Goal: Task Accomplishment & Management: Complete application form

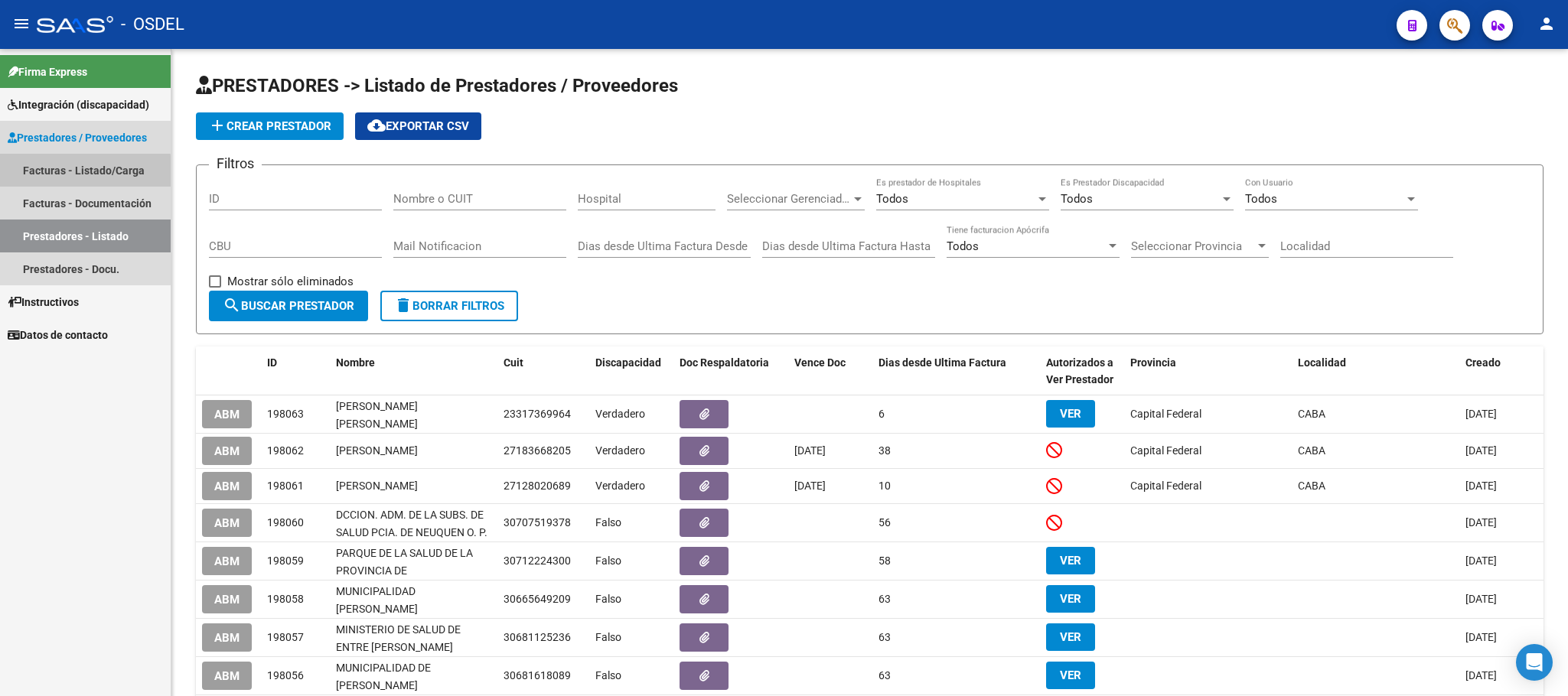
click at [37, 174] on link "Facturas - Listado/Carga" at bounding box center [85, 170] width 170 height 33
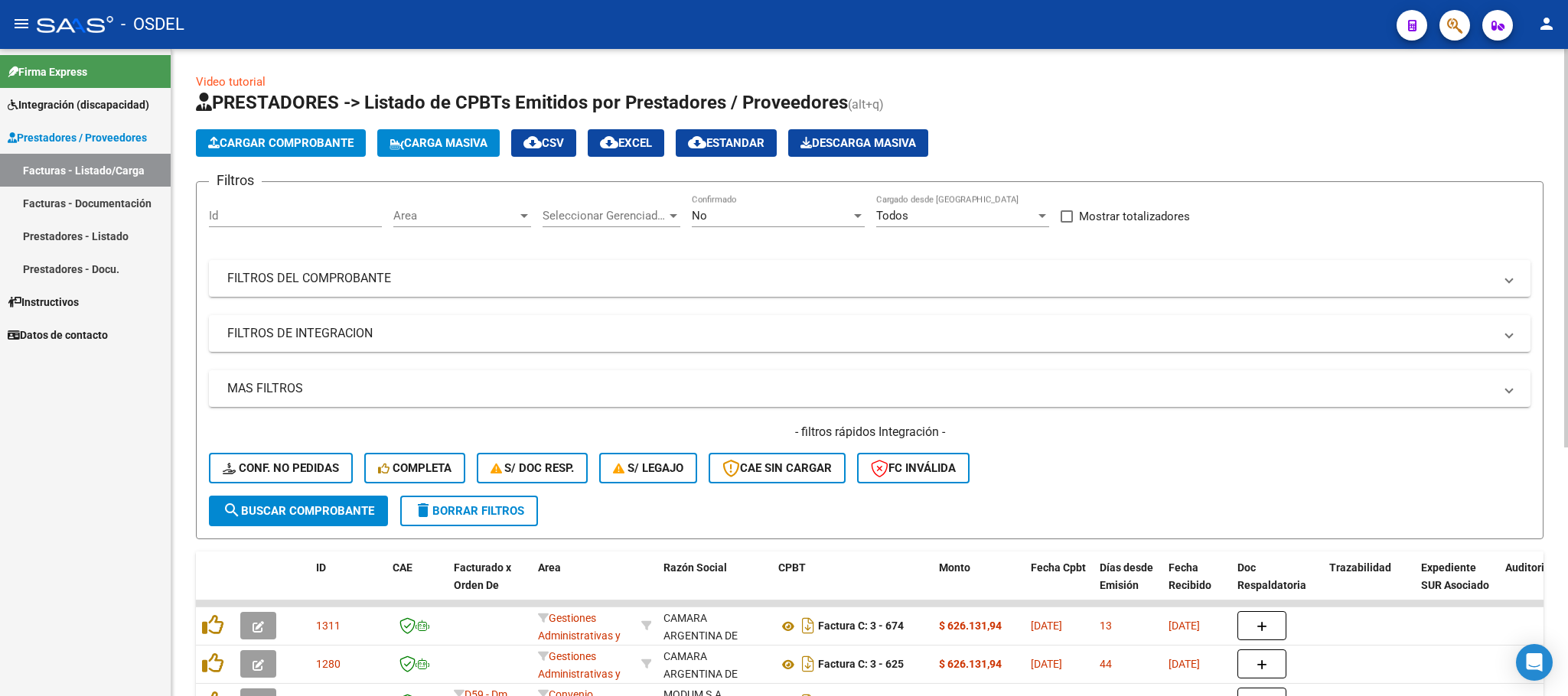
click at [285, 133] on button "Cargar Comprobante" at bounding box center [280, 143] width 170 height 27
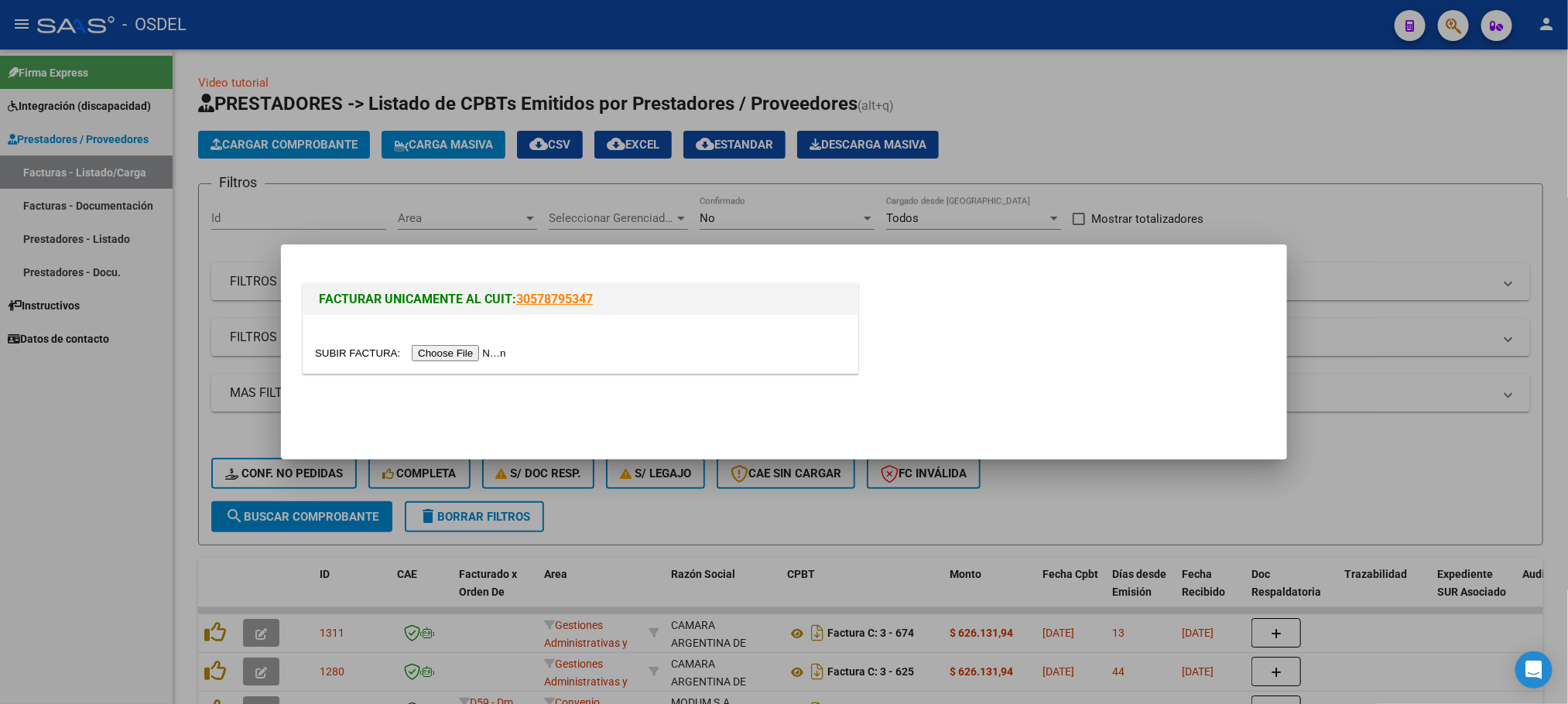
click at [477, 356] on input "file" at bounding box center [413, 354] width 196 height 16
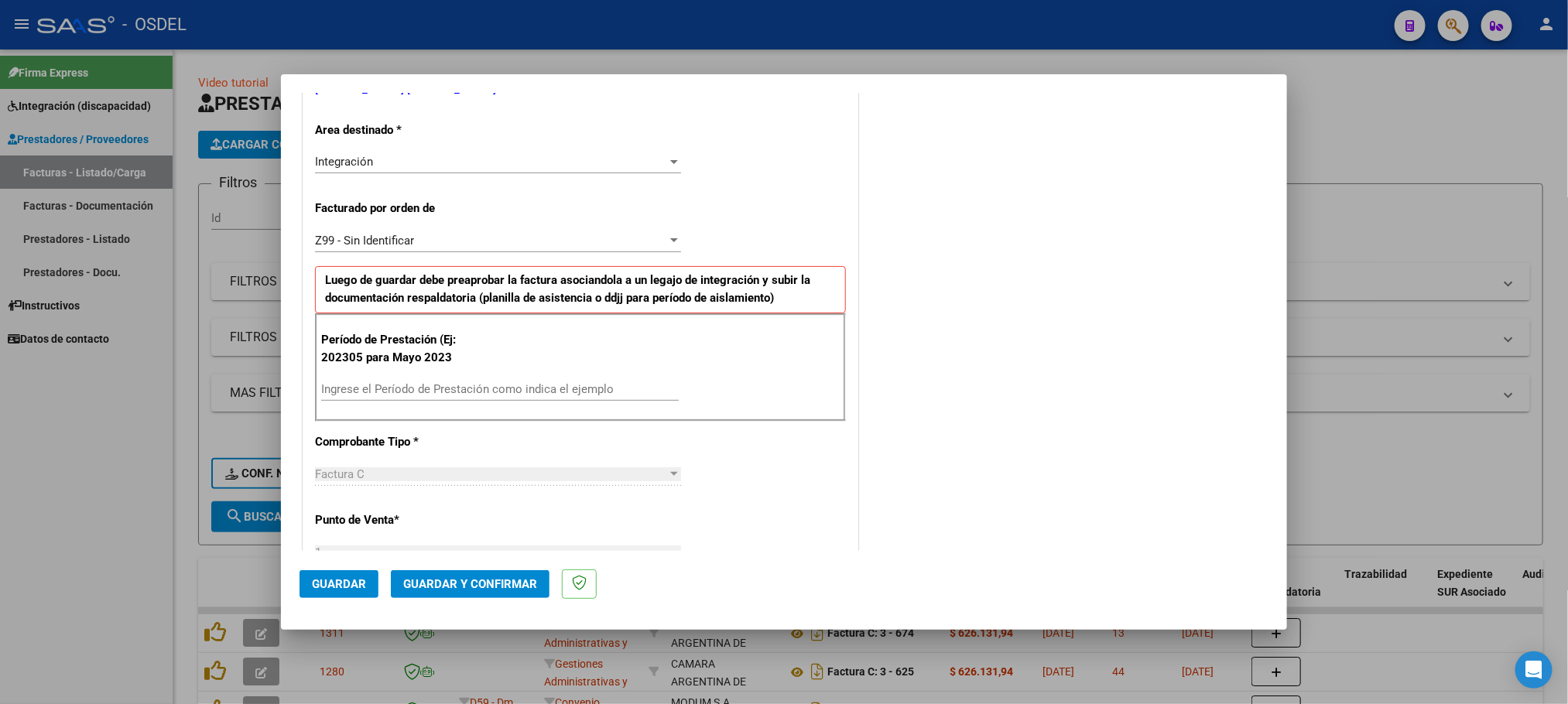
scroll to position [348, 0]
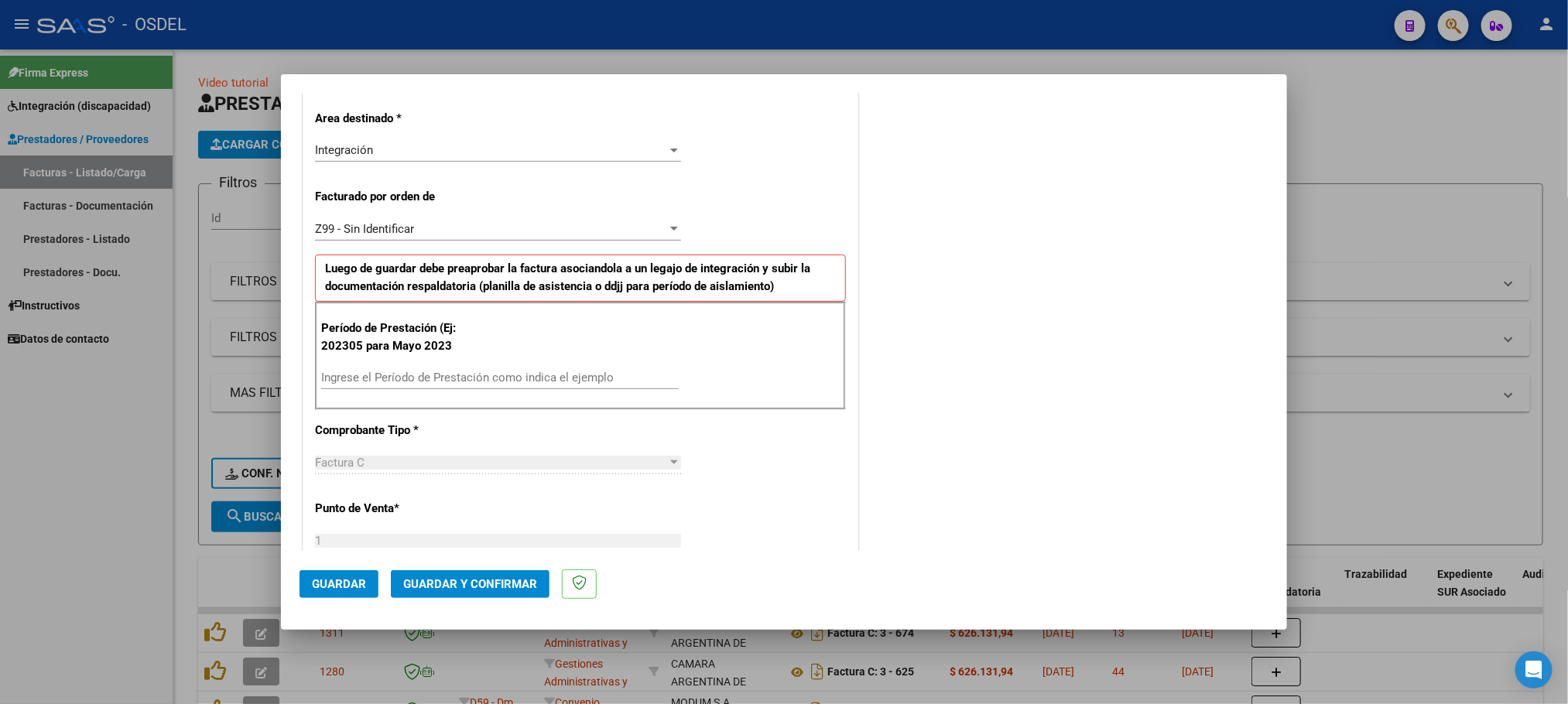
click at [486, 372] on div "Ingrese el Período de Prestación como indica el ejemplo" at bounding box center [500, 377] width 358 height 24
type input "202507"
click at [331, 586] on span "Guardar" at bounding box center [339, 584] width 54 height 14
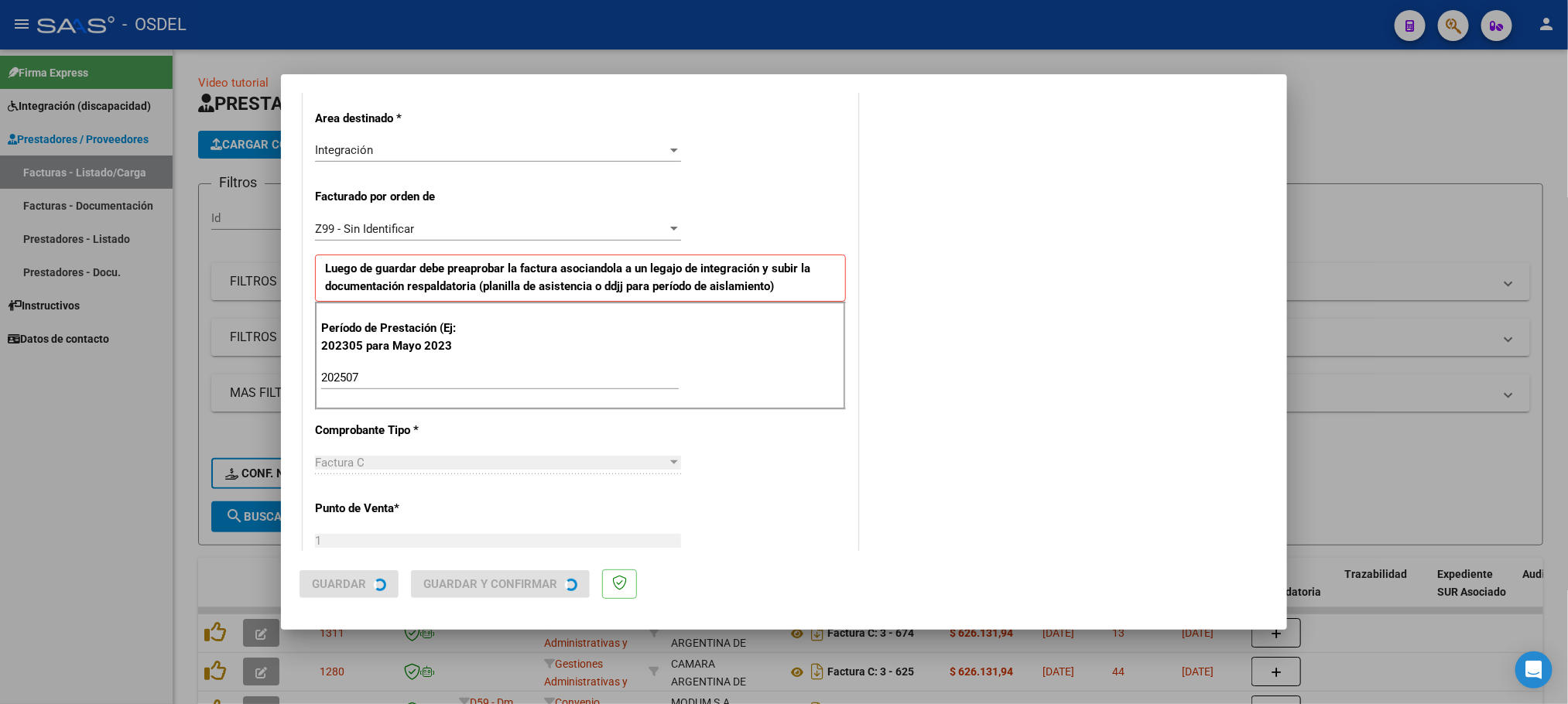
scroll to position [0, 0]
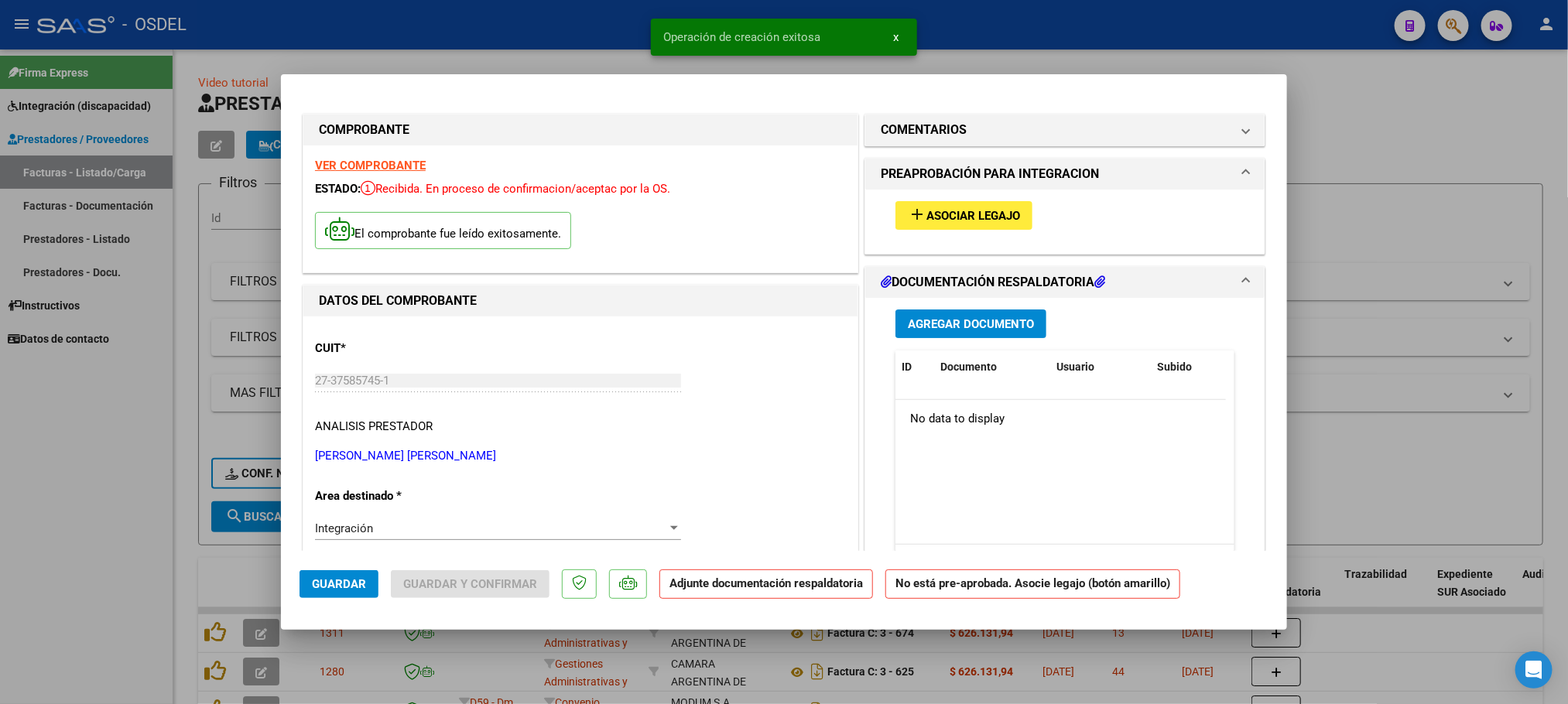
click at [987, 331] on span "Agregar Documento" at bounding box center [971, 324] width 126 height 14
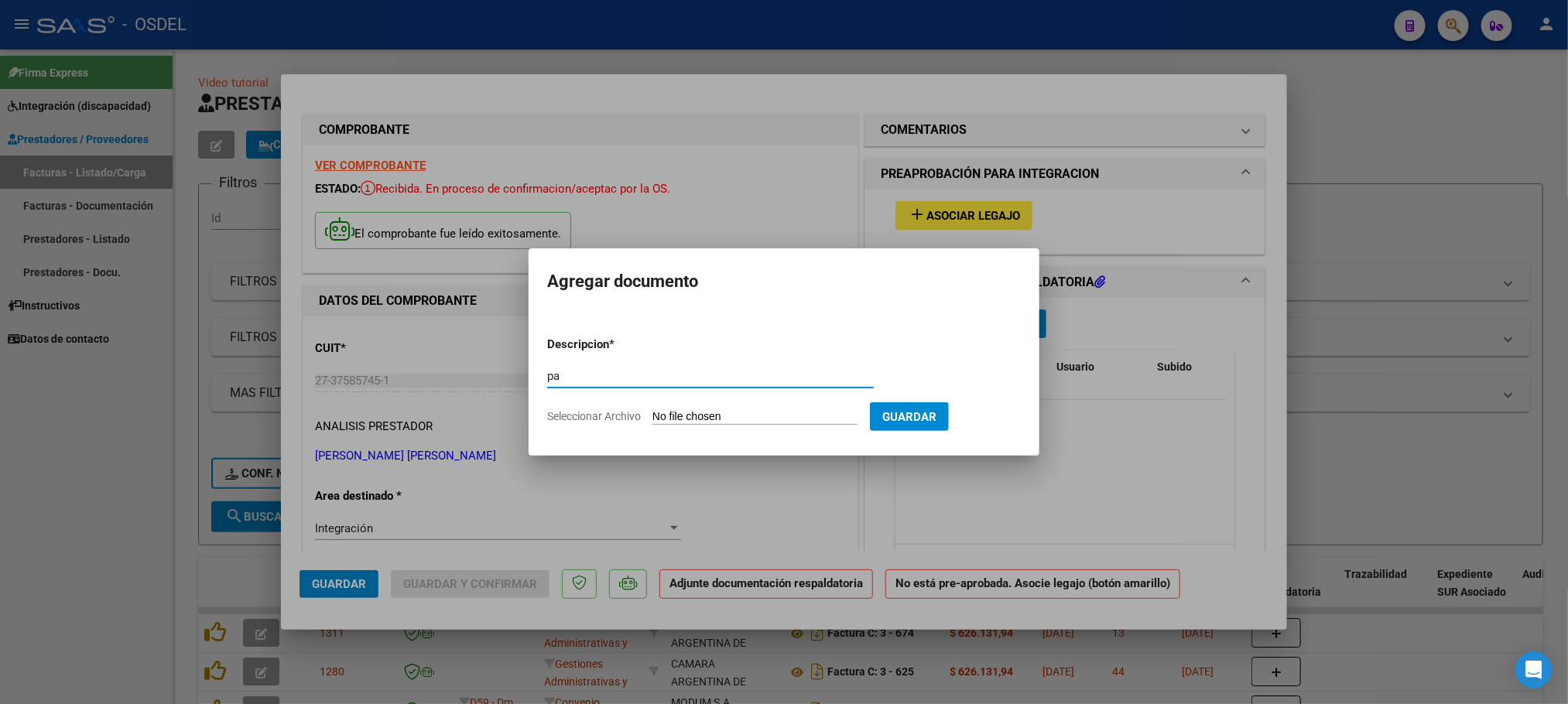
type input "pa"
click at [755, 418] on input "Seleccionar Archivo" at bounding box center [755, 418] width 205 height 15
type input "C:\fakepath\pa-27375857451_5_1_46.jpg"
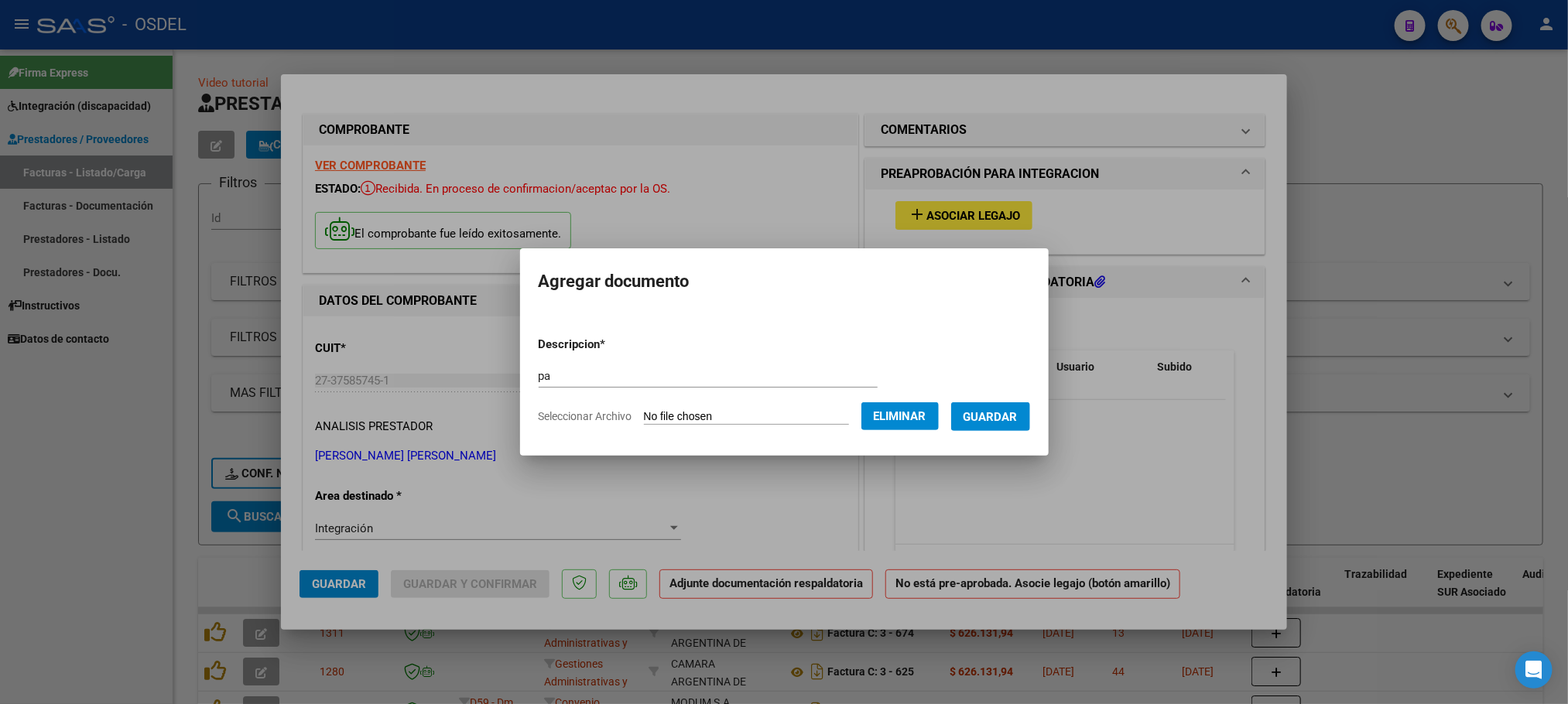
click at [1018, 416] on span "Guardar" at bounding box center [990, 417] width 54 height 14
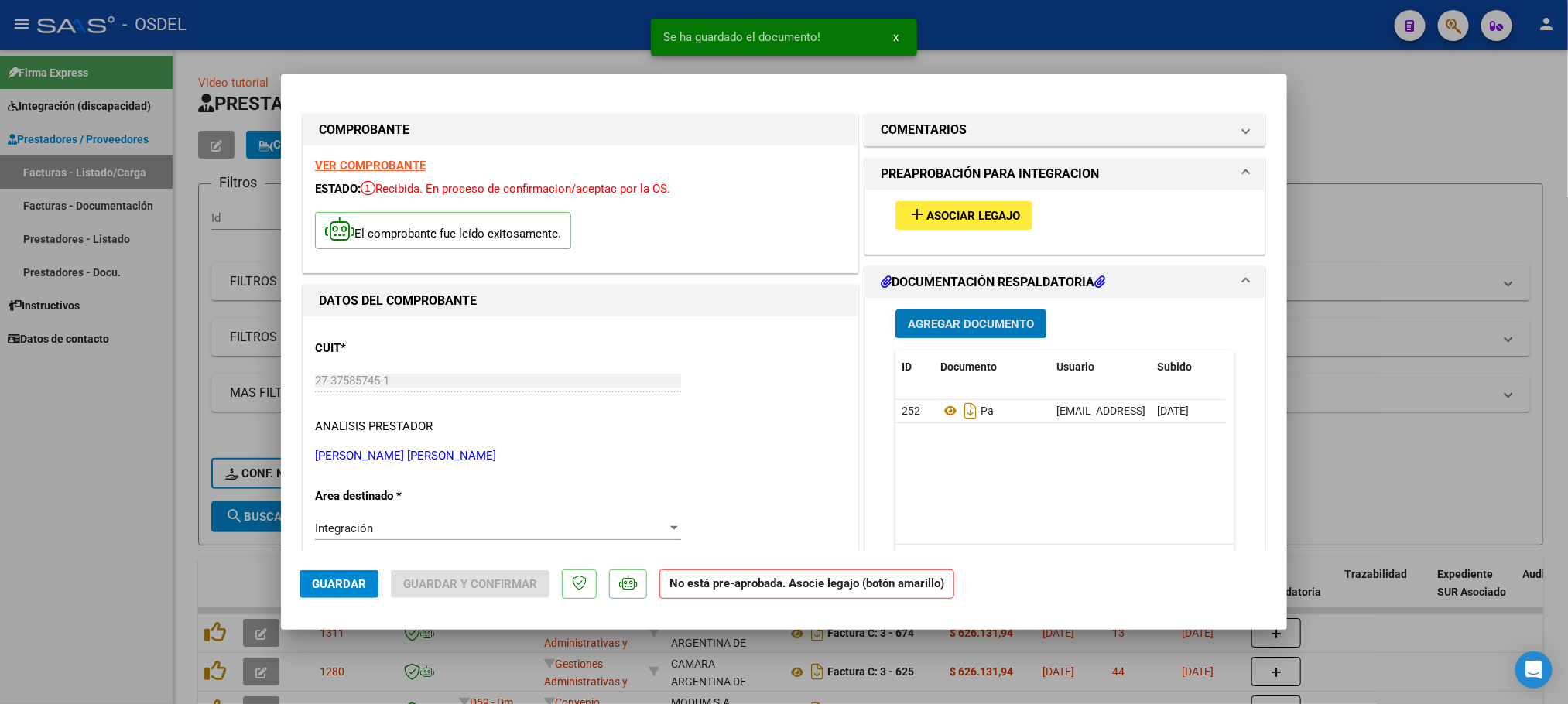
click at [980, 209] on span "Asociar Legajo" at bounding box center [973, 215] width 93 height 14
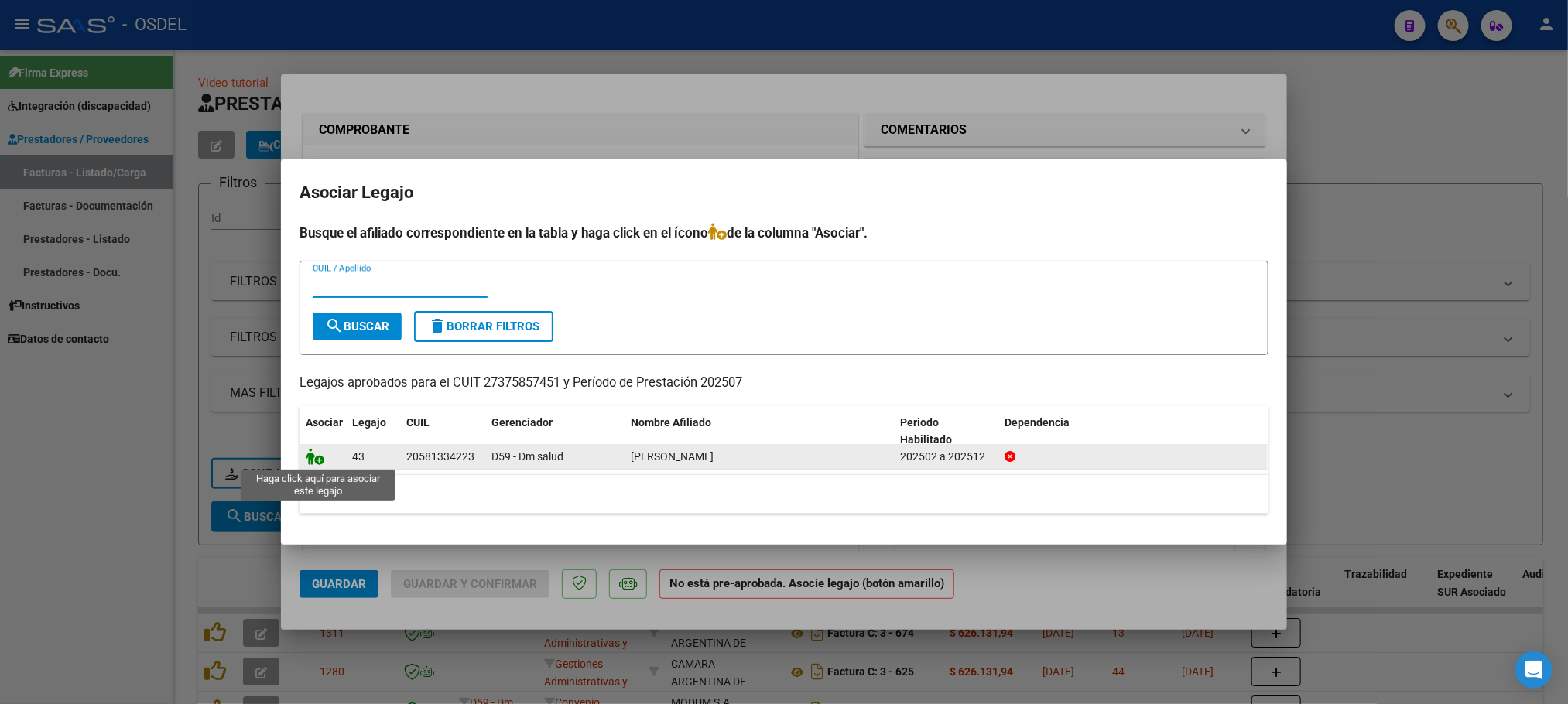
click at [314, 463] on icon at bounding box center [315, 456] width 19 height 17
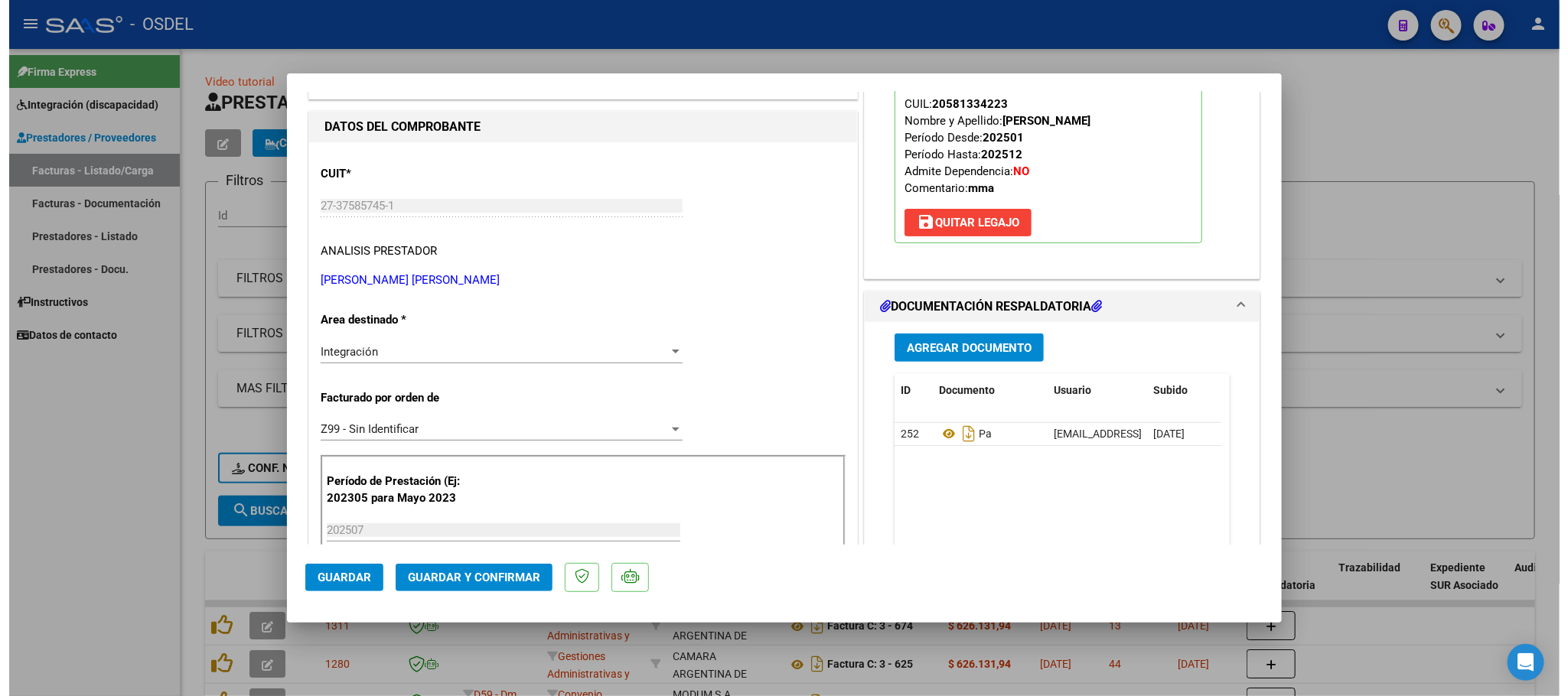
scroll to position [230, 0]
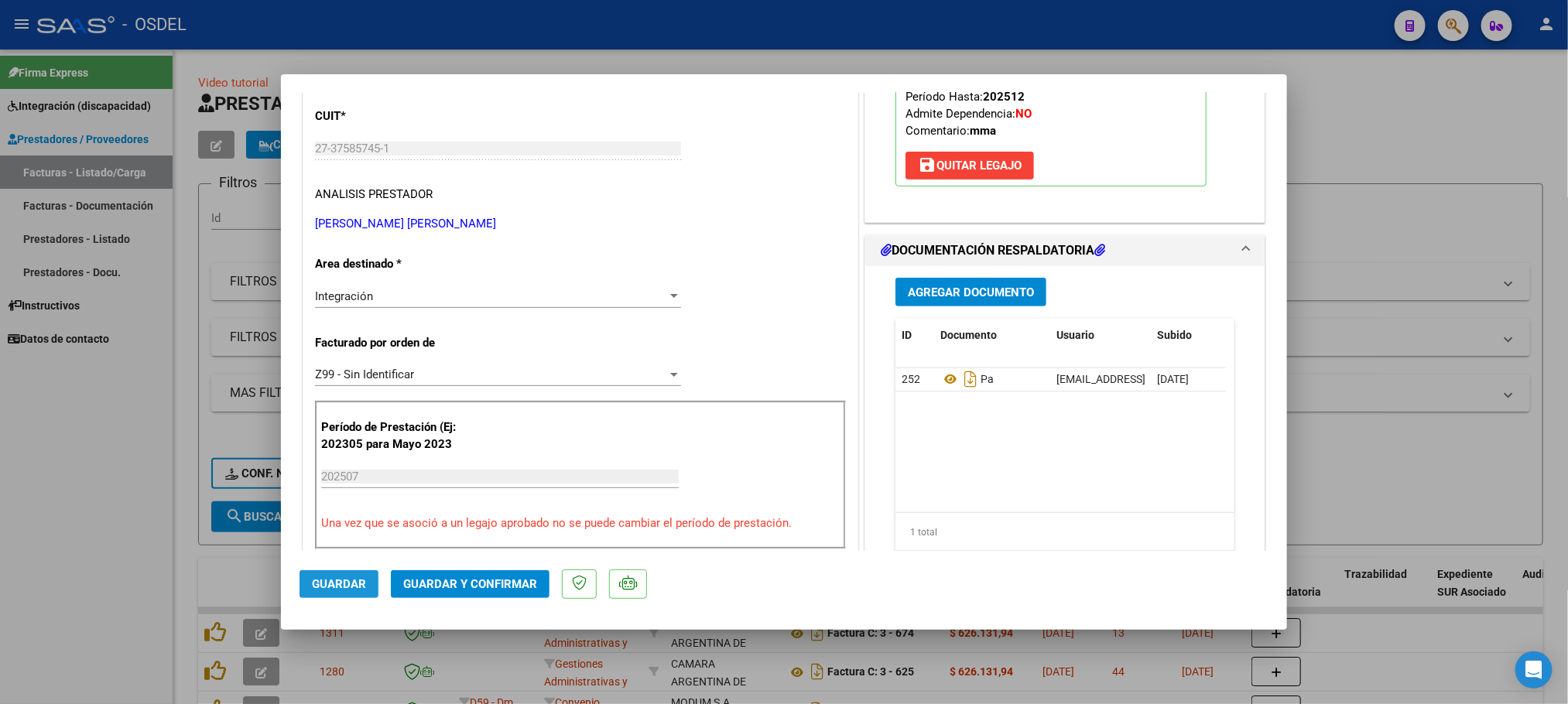
click at [328, 585] on span "Guardar" at bounding box center [339, 584] width 54 height 14
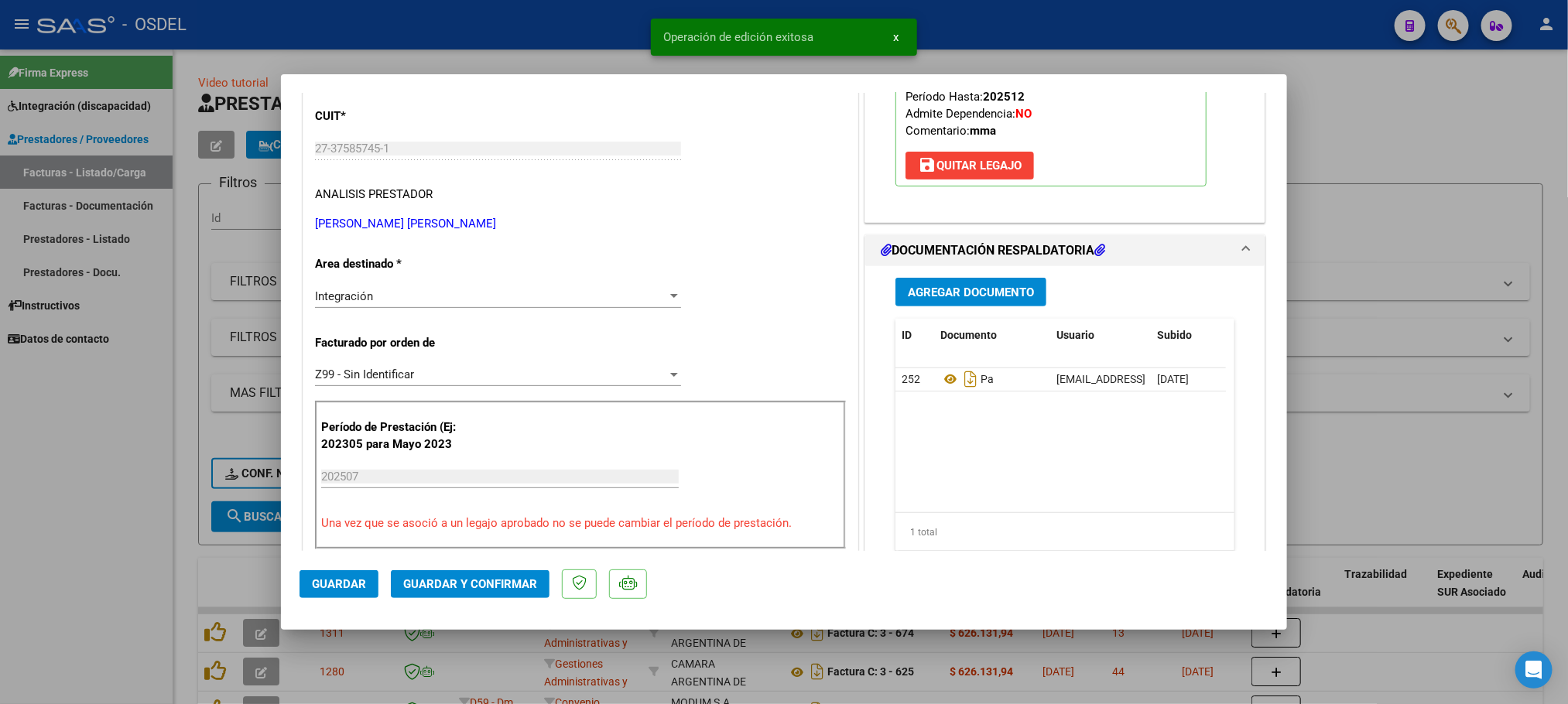
click at [1466, 145] on div at bounding box center [784, 352] width 1568 height 704
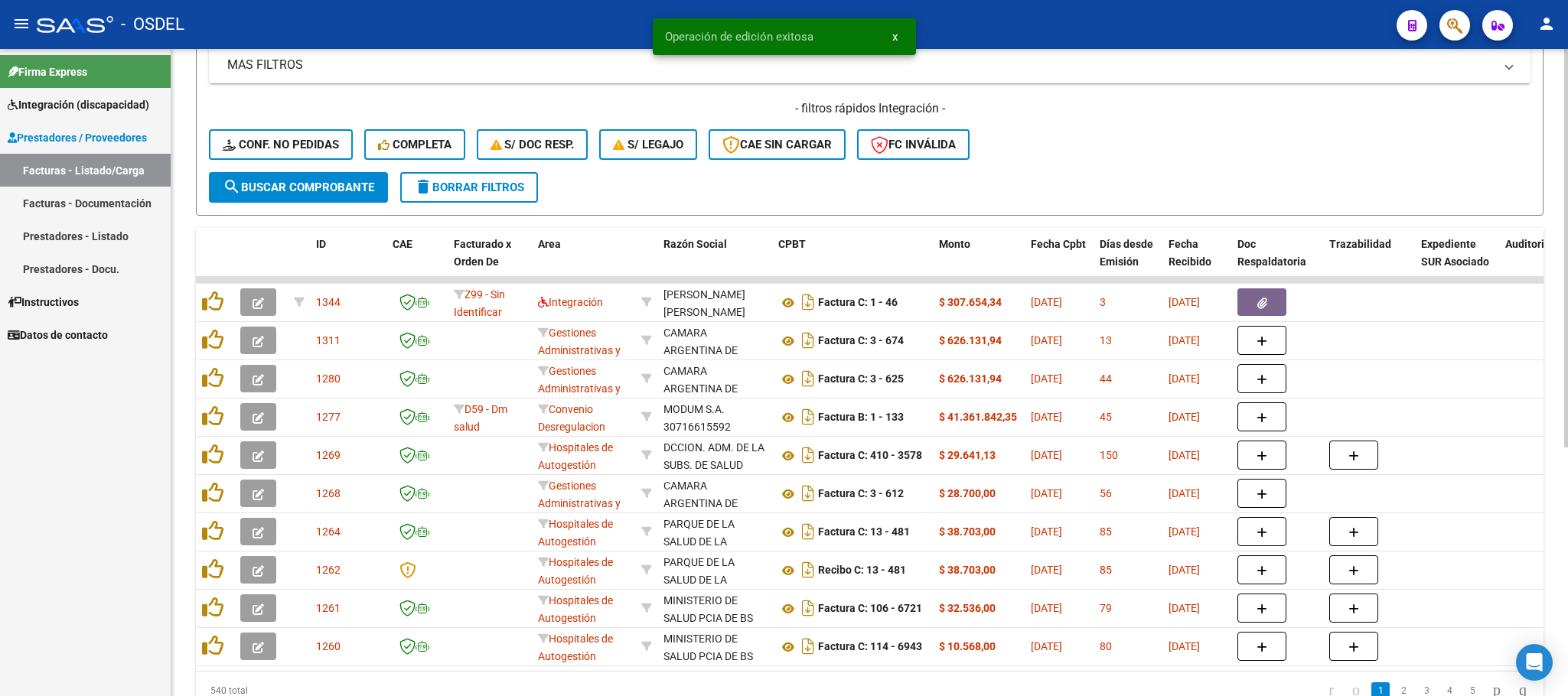
scroll to position [344, 0]
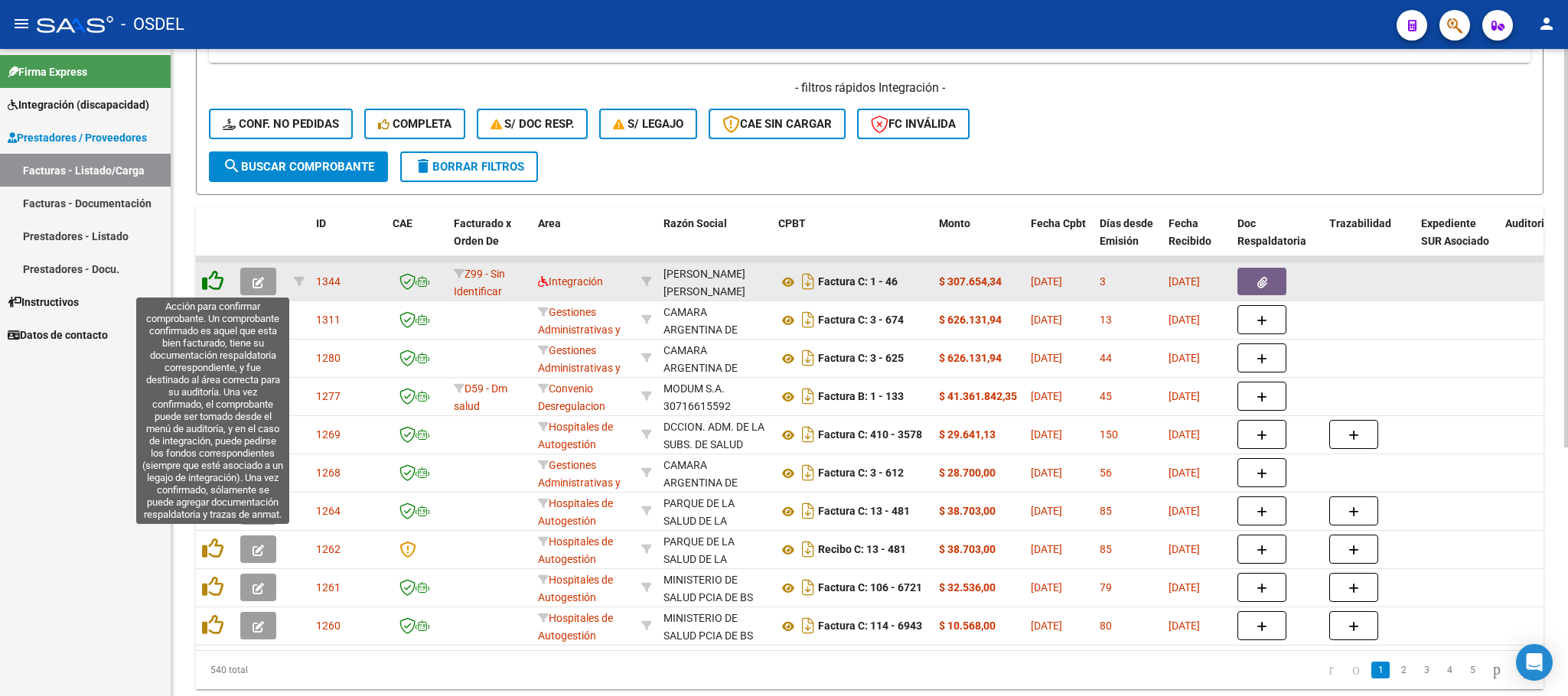
click at [207, 279] on icon at bounding box center [212, 280] width 22 height 22
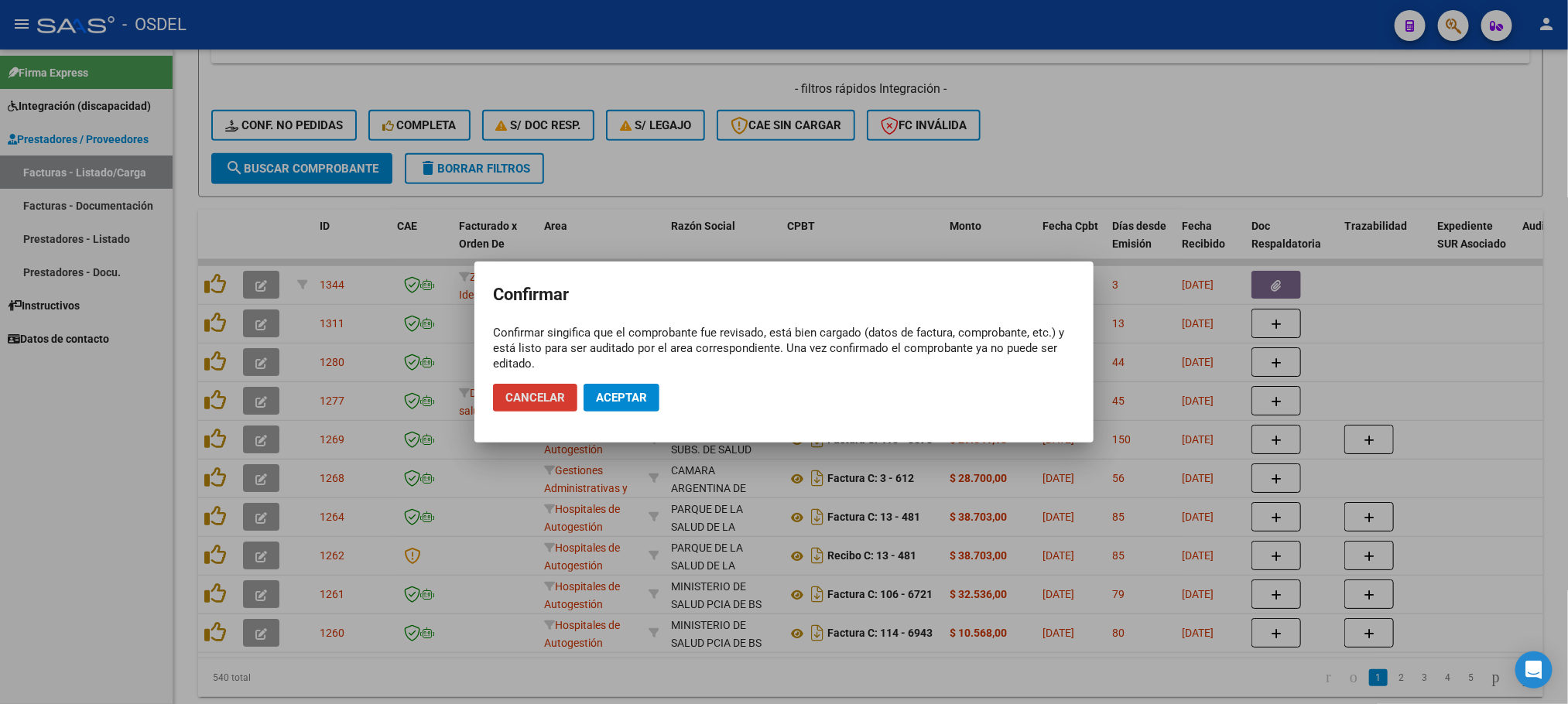
click at [610, 397] on span "Aceptar" at bounding box center [621, 398] width 51 height 14
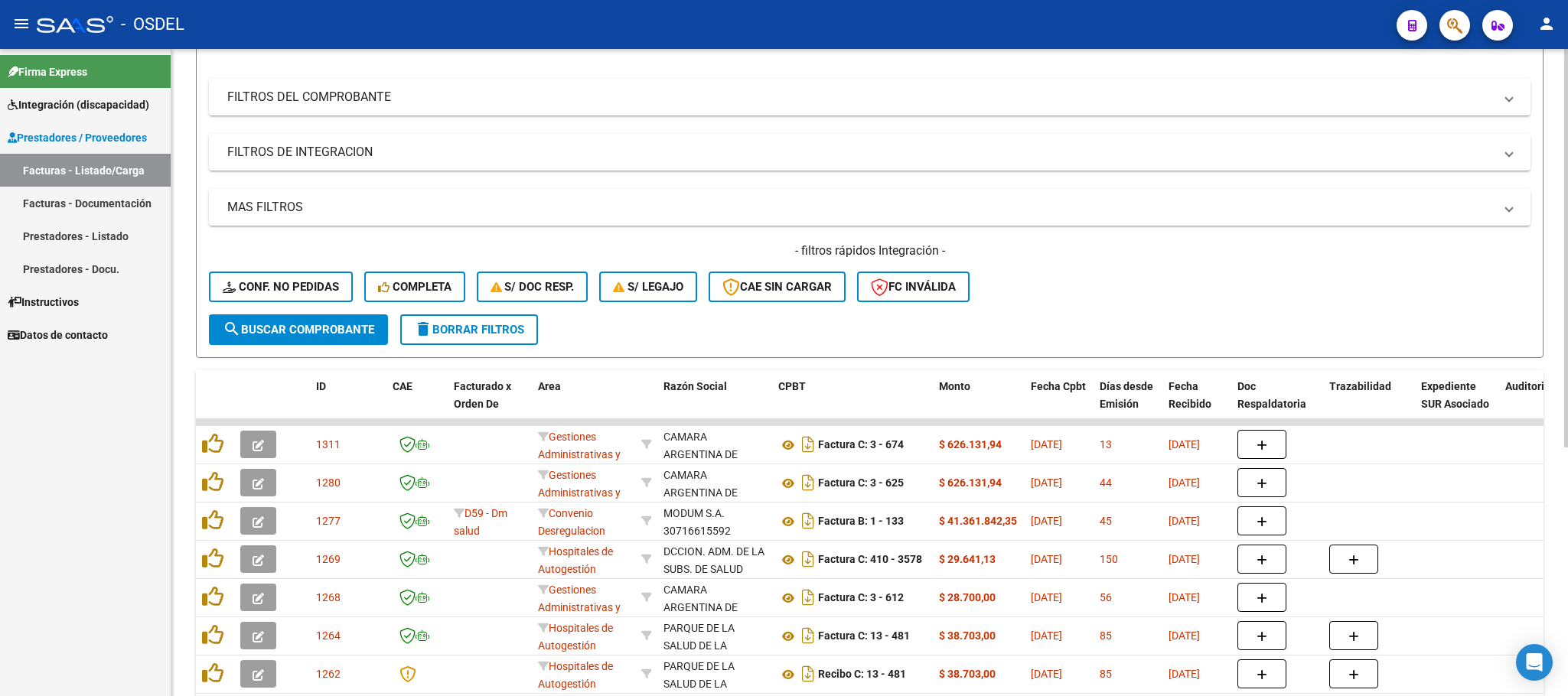
scroll to position [115, 0]
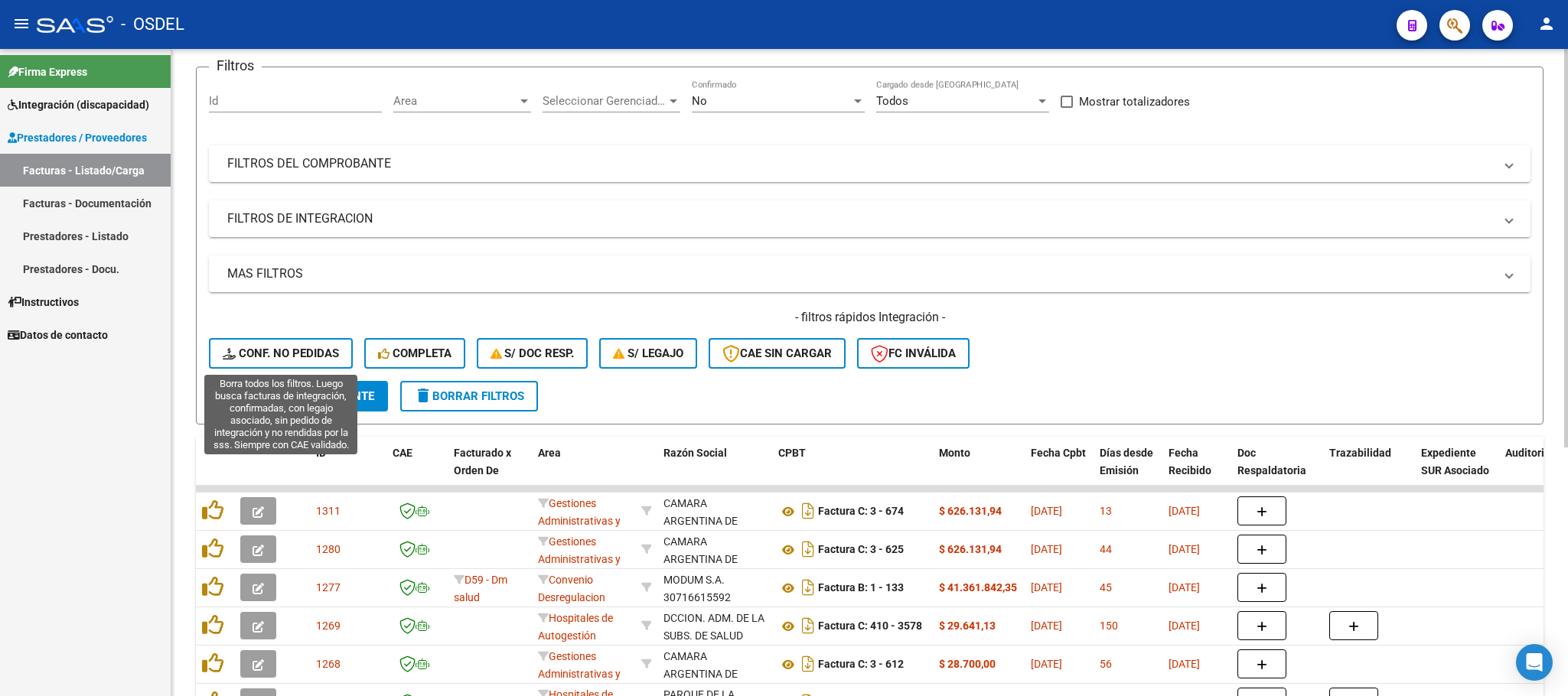
click at [303, 358] on span "Conf. no pedidas" at bounding box center [280, 353] width 117 height 14
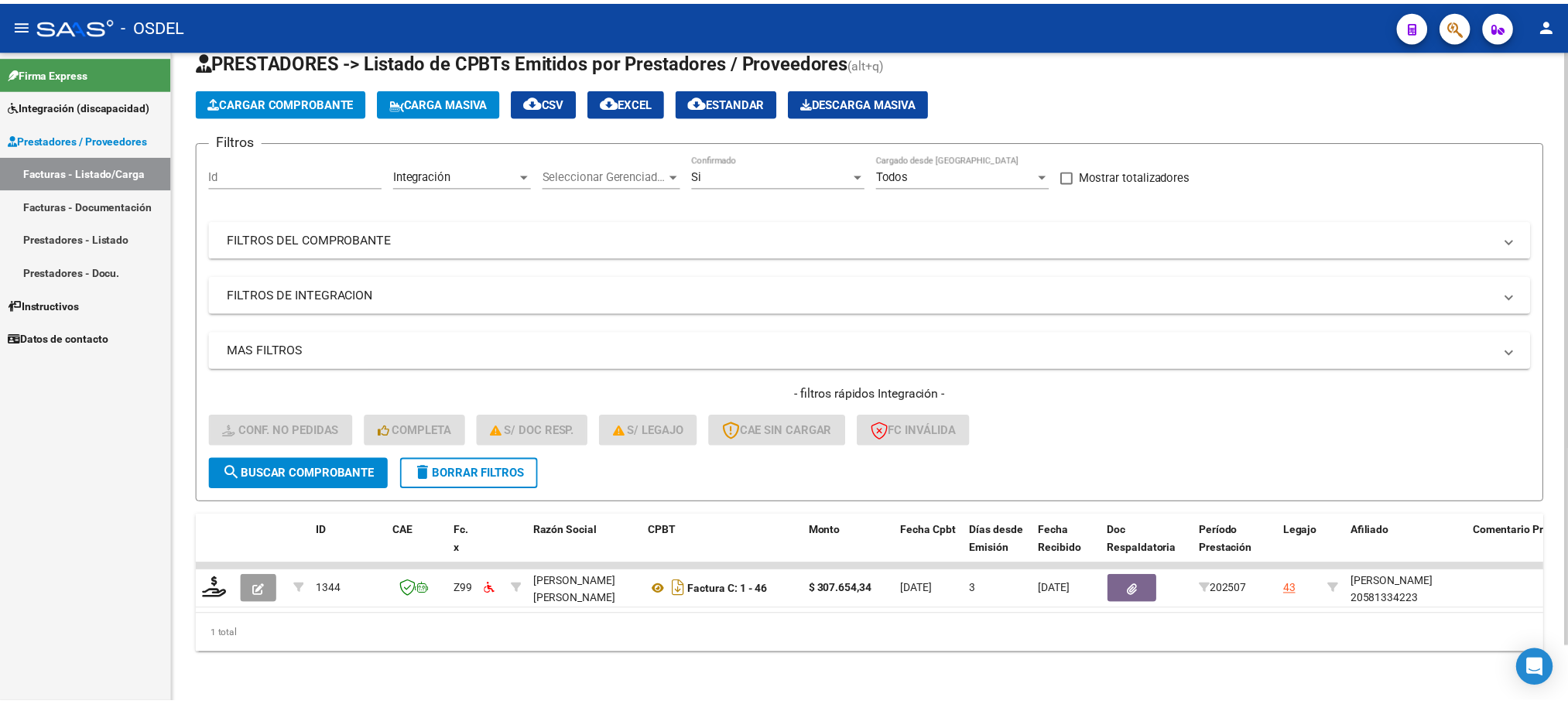
scroll to position [60, 0]
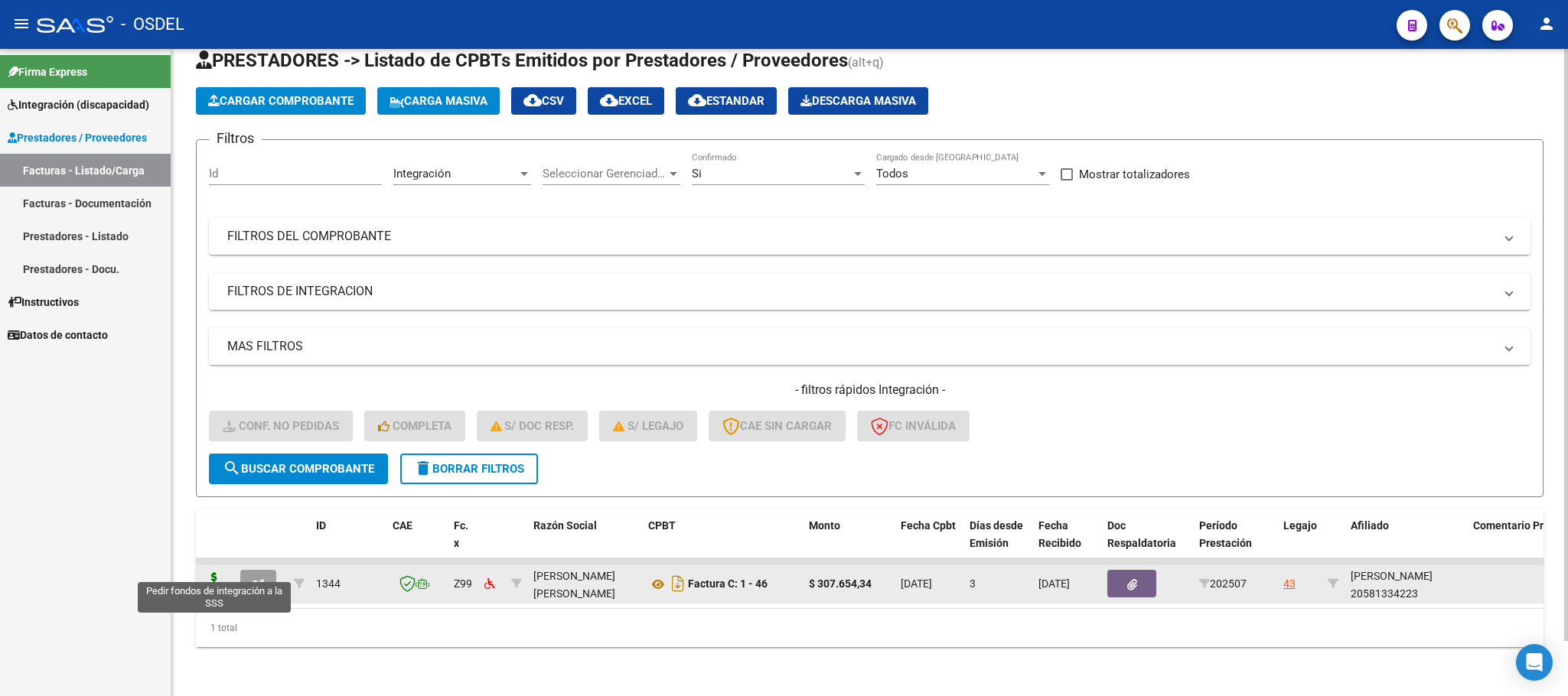
click at [207, 572] on icon at bounding box center [214, 583] width 24 height 22
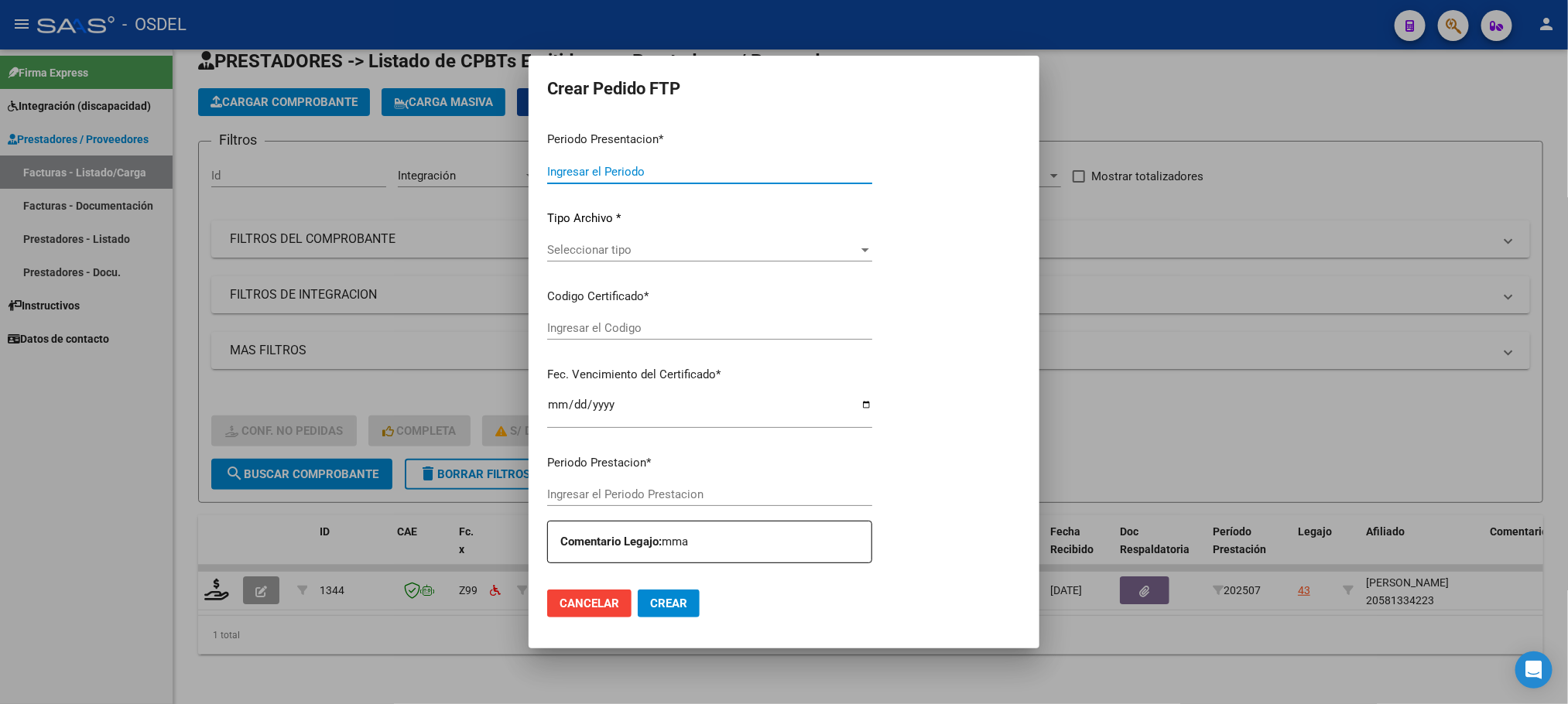
type input "202507"
type input "$ 307.654,34"
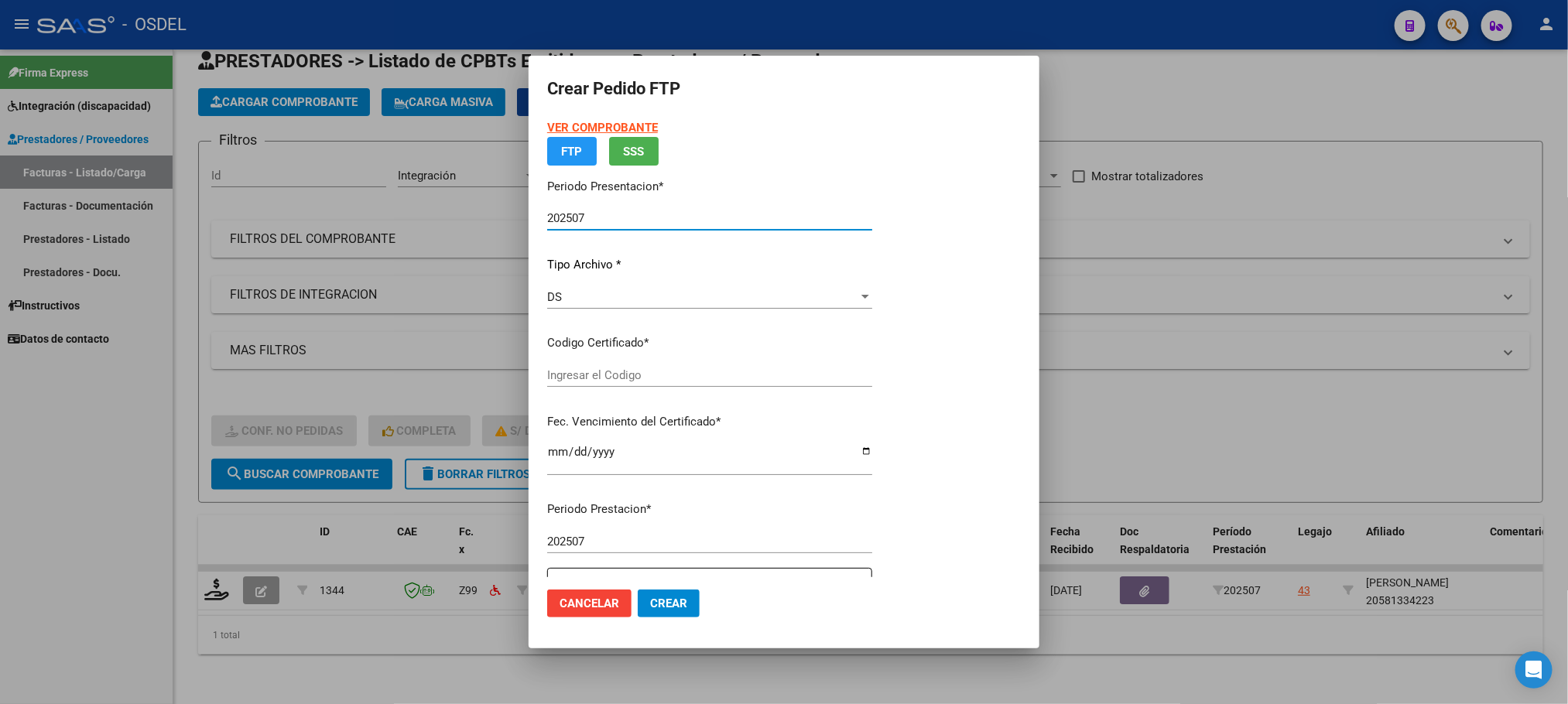
type input "9187339496"
type input "[DATE]"
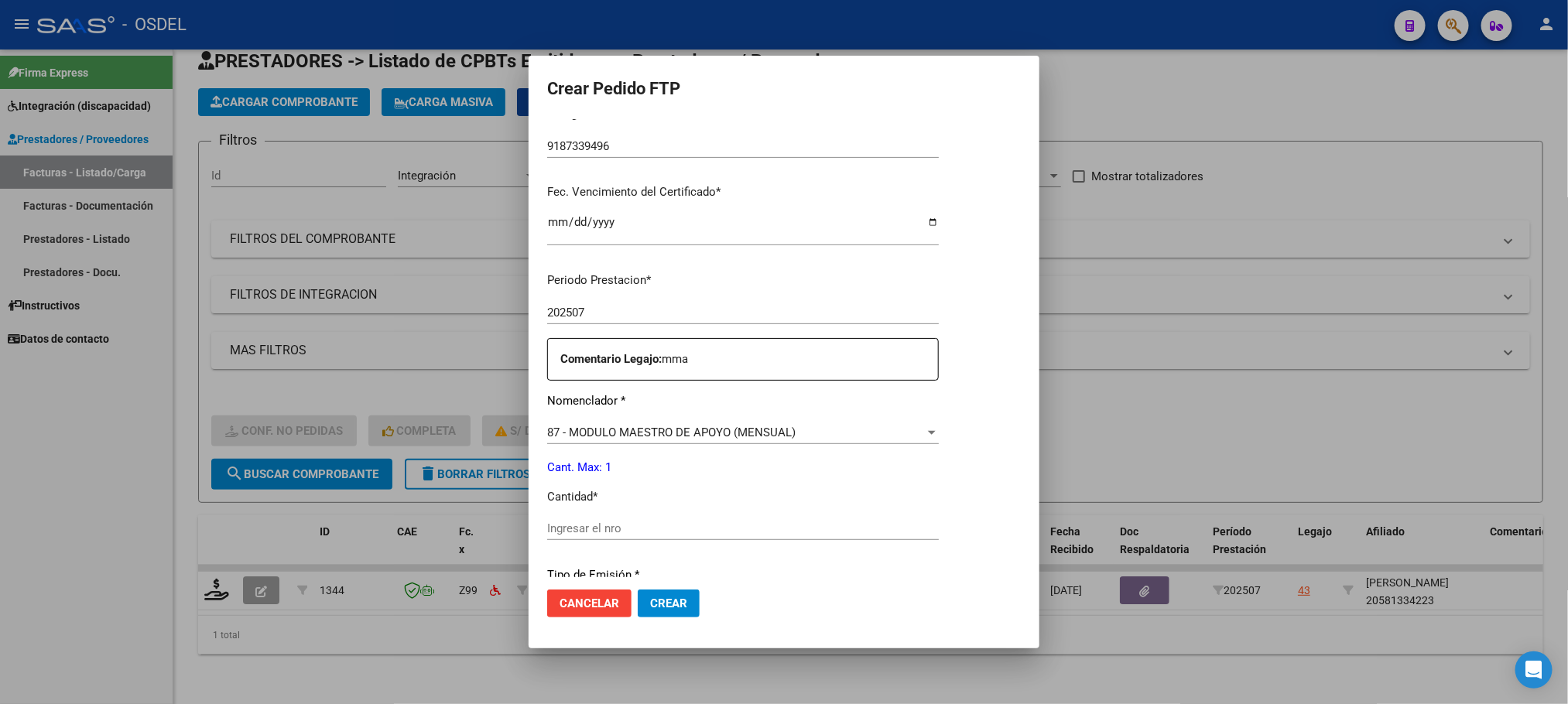
scroll to position [389, 0]
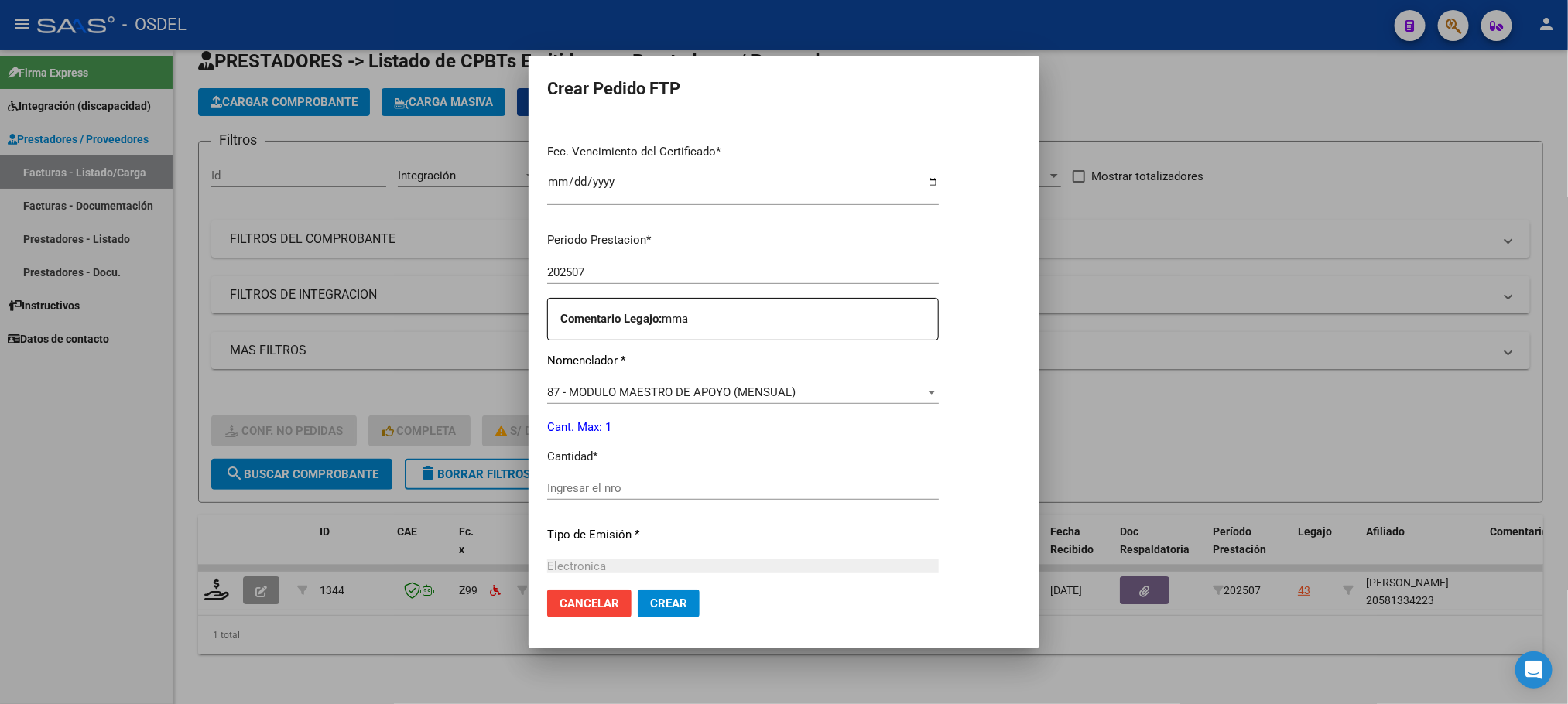
click at [594, 493] on input "Ingresar el nro" at bounding box center [743, 488] width 392 height 14
type input "1"
click at [650, 598] on span "Crear" at bounding box center [669, 603] width 37 height 14
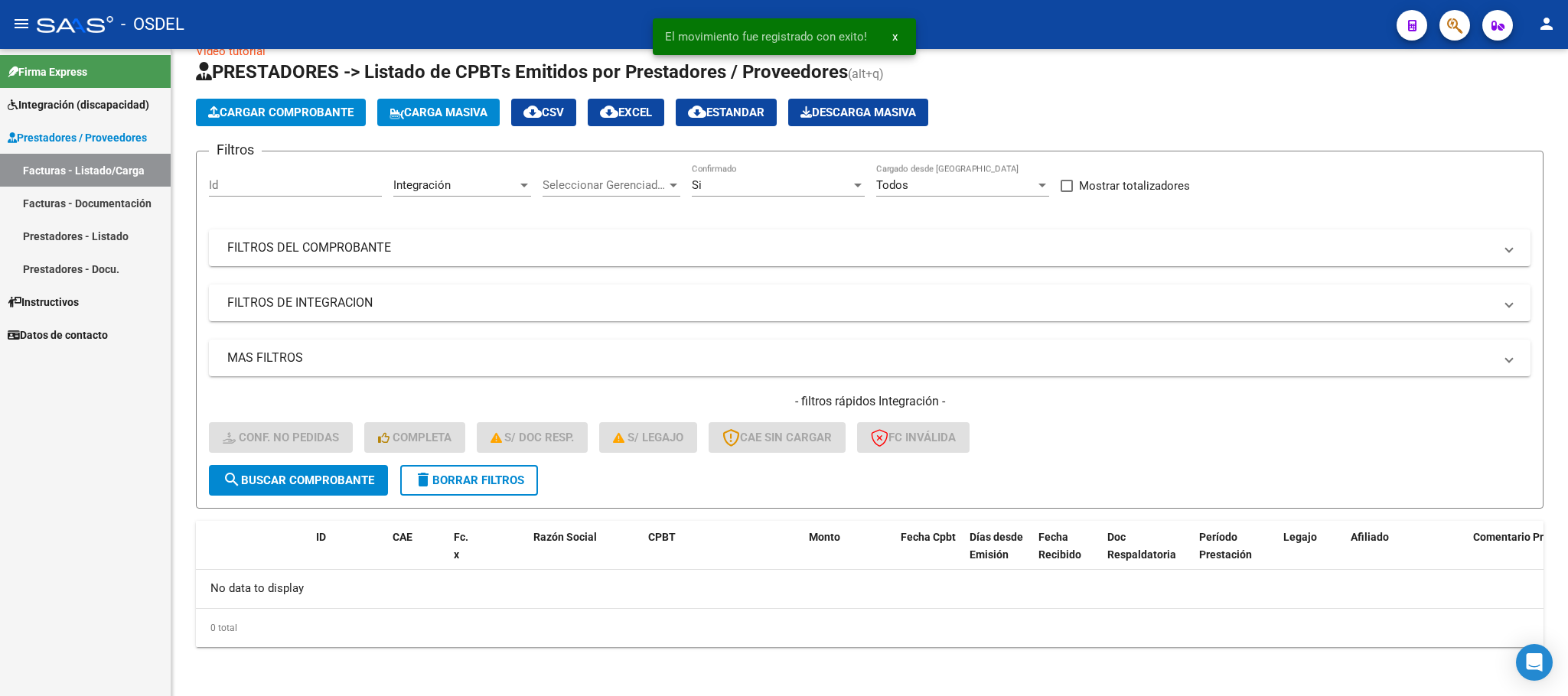
scroll to position [30, 0]
click at [85, 108] on span "Integración (discapacidad)" at bounding box center [79, 104] width 141 height 17
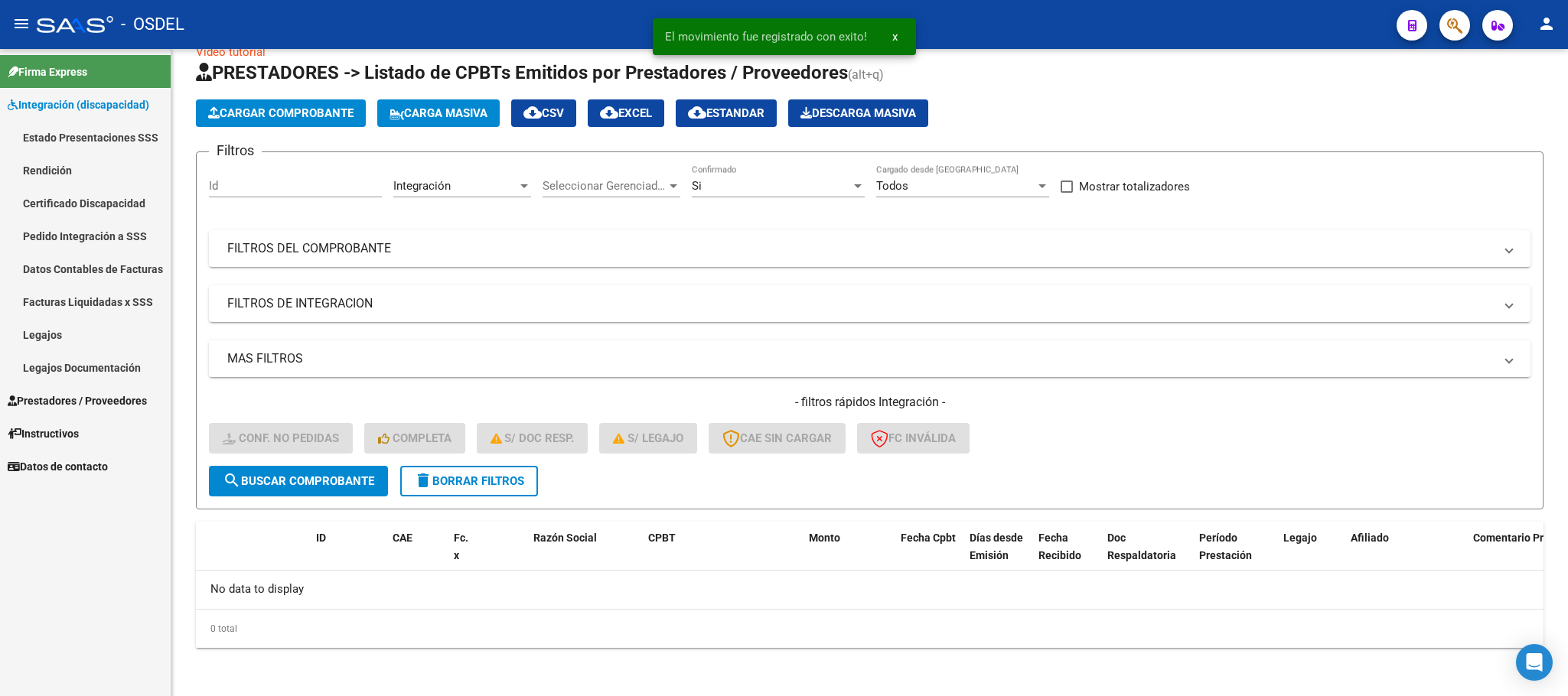
click at [76, 237] on link "Pedido Integración a SSS" at bounding box center [85, 235] width 170 height 33
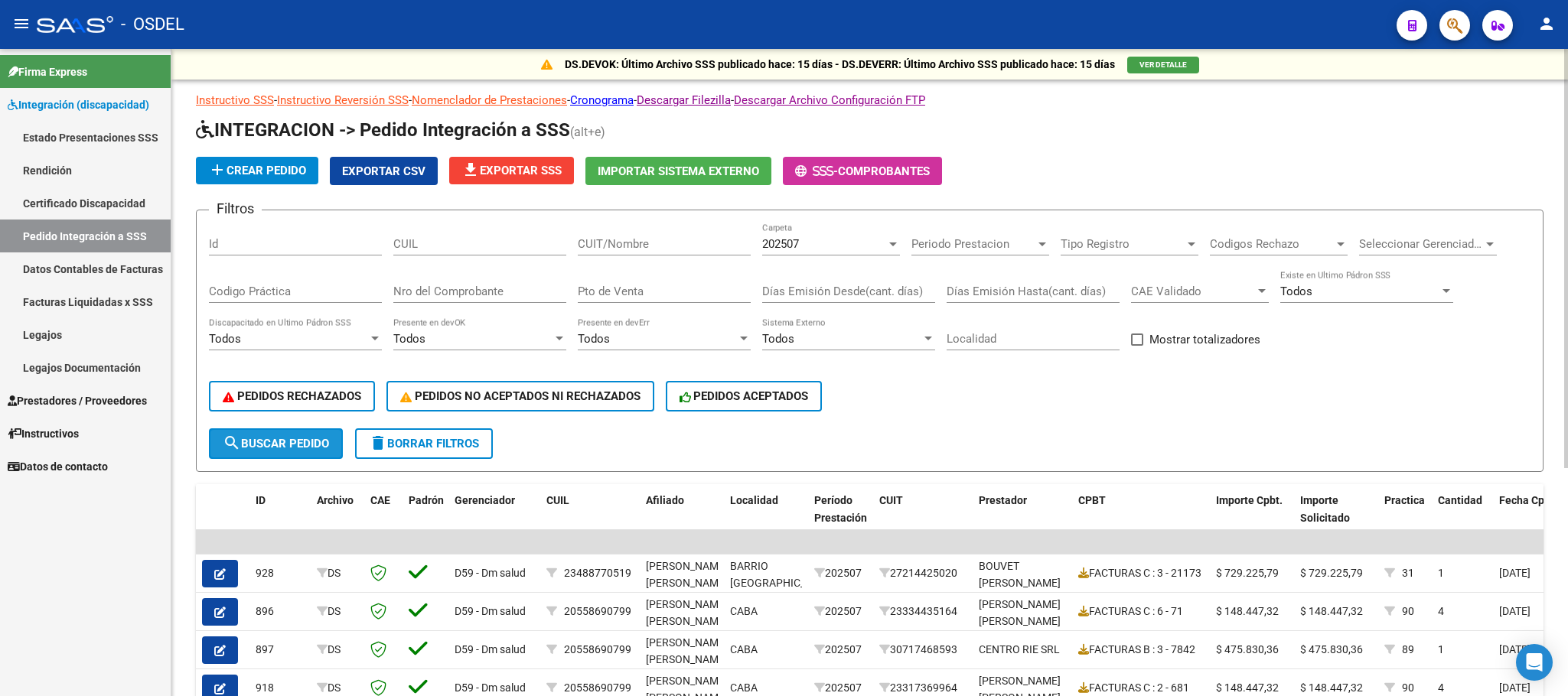
click at [288, 444] on span "search Buscar Pedido" at bounding box center [276, 444] width 106 height 14
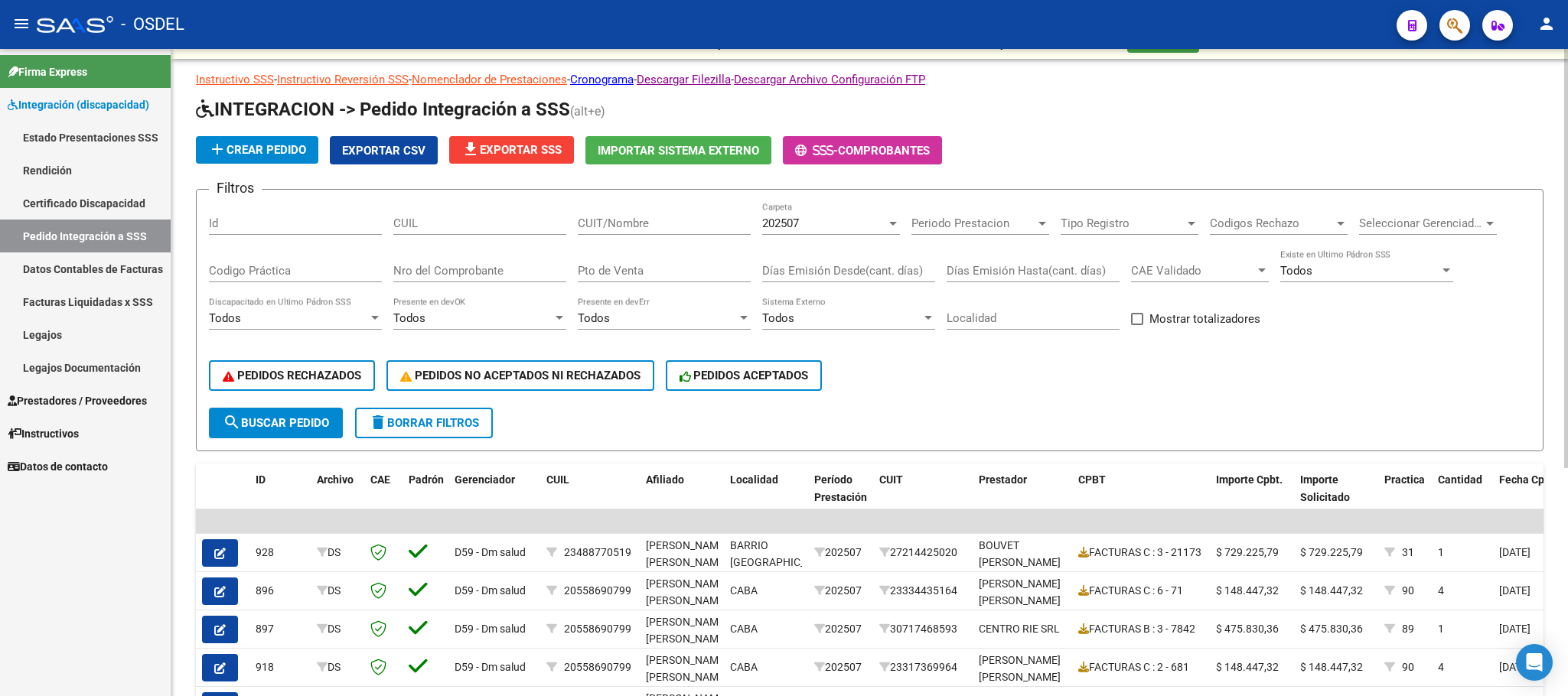
scroll to position [7, 0]
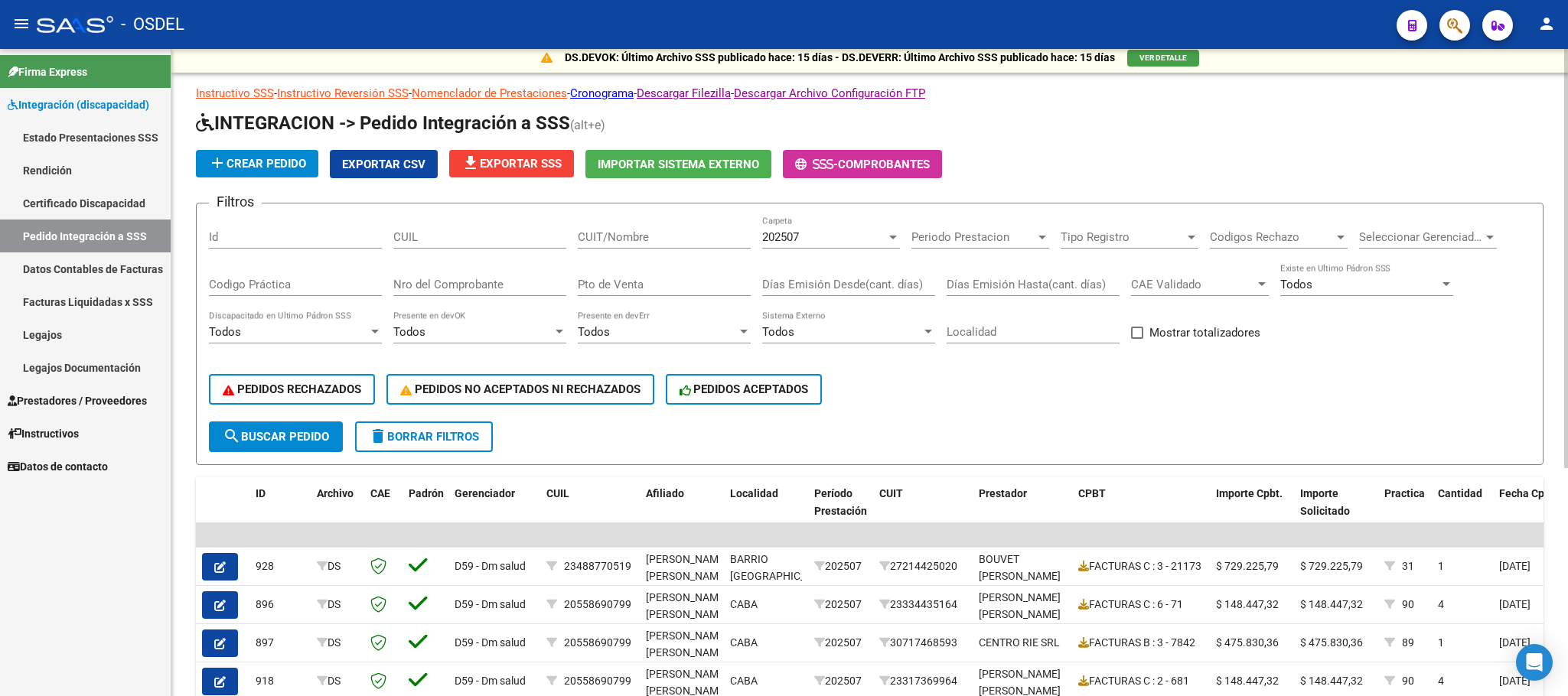
click at [398, 161] on span "Exportar CSV" at bounding box center [384, 164] width 84 height 14
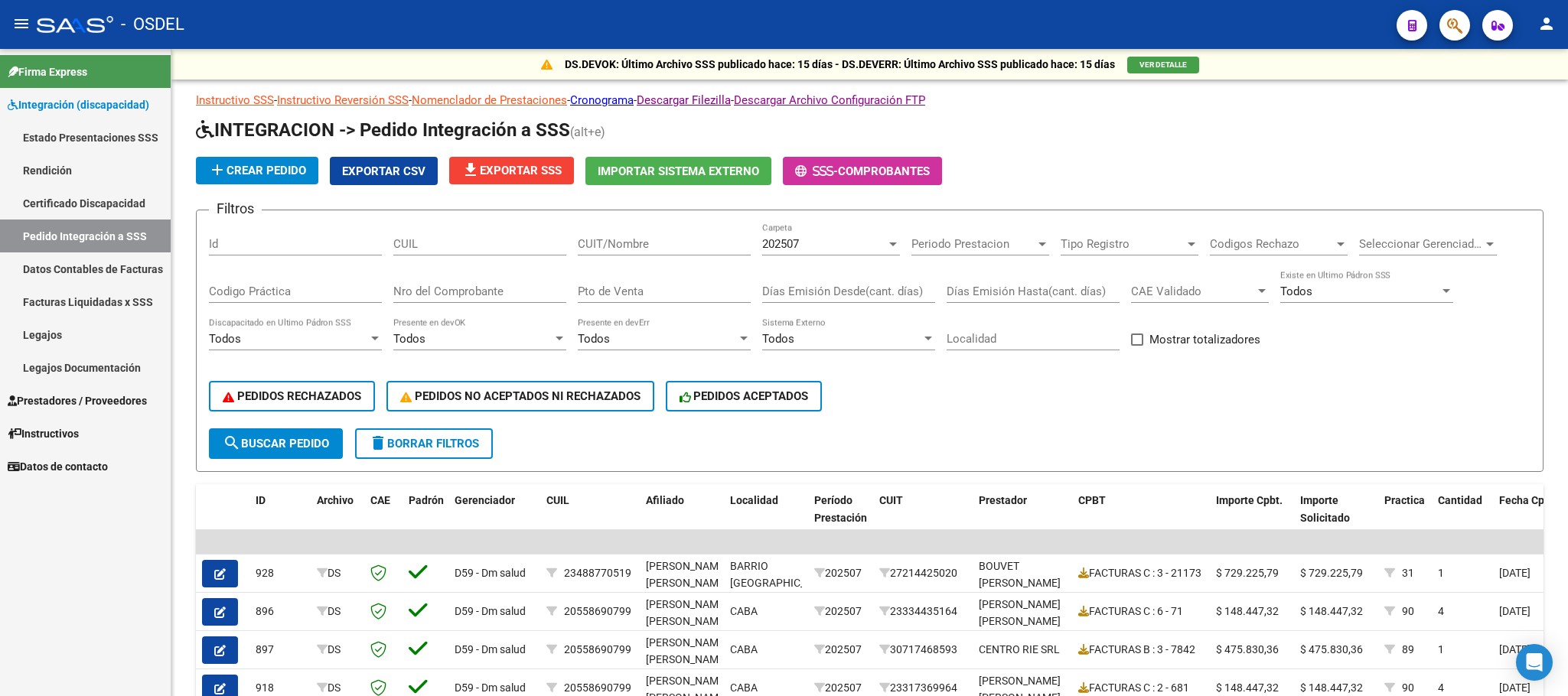
click at [1553, 25] on mat-icon "person" at bounding box center [1546, 23] width 18 height 18
click at [1506, 111] on button "exit_to_app Salir" at bounding box center [1515, 101] width 93 height 37
